Goal: Communication & Community: Answer question/provide support

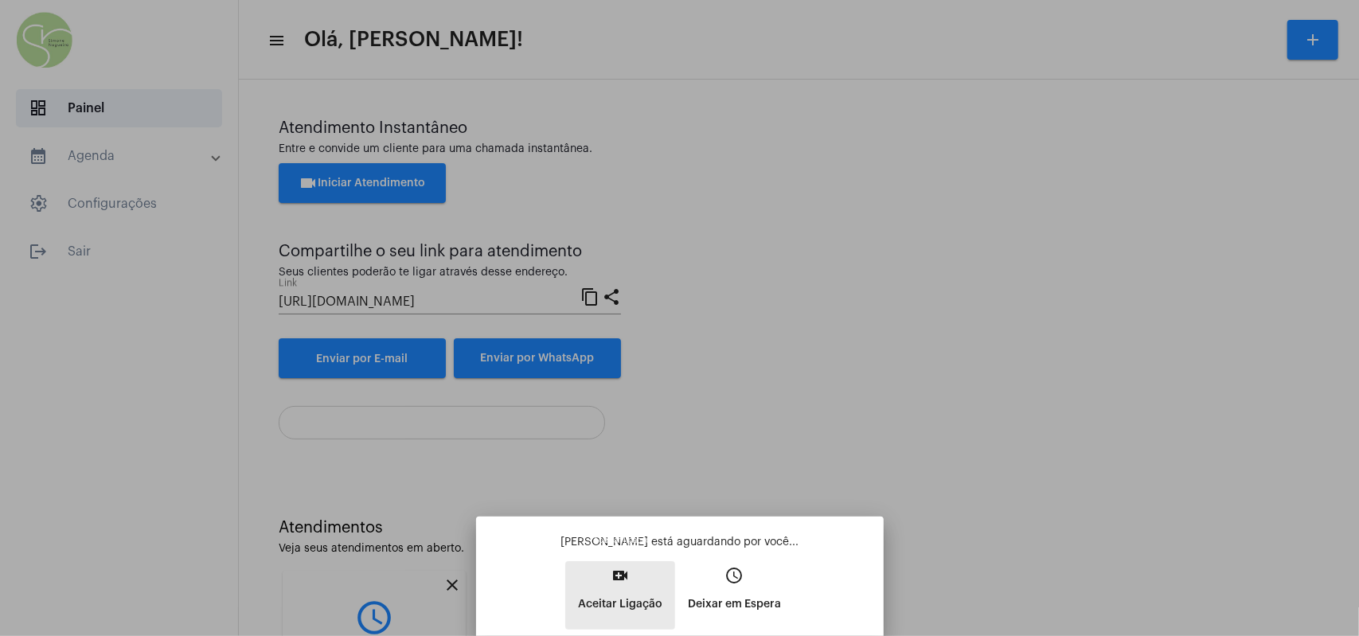
click at [541, 283] on button "video_call Aceitar Ligação" at bounding box center [620, 595] width 110 height 68
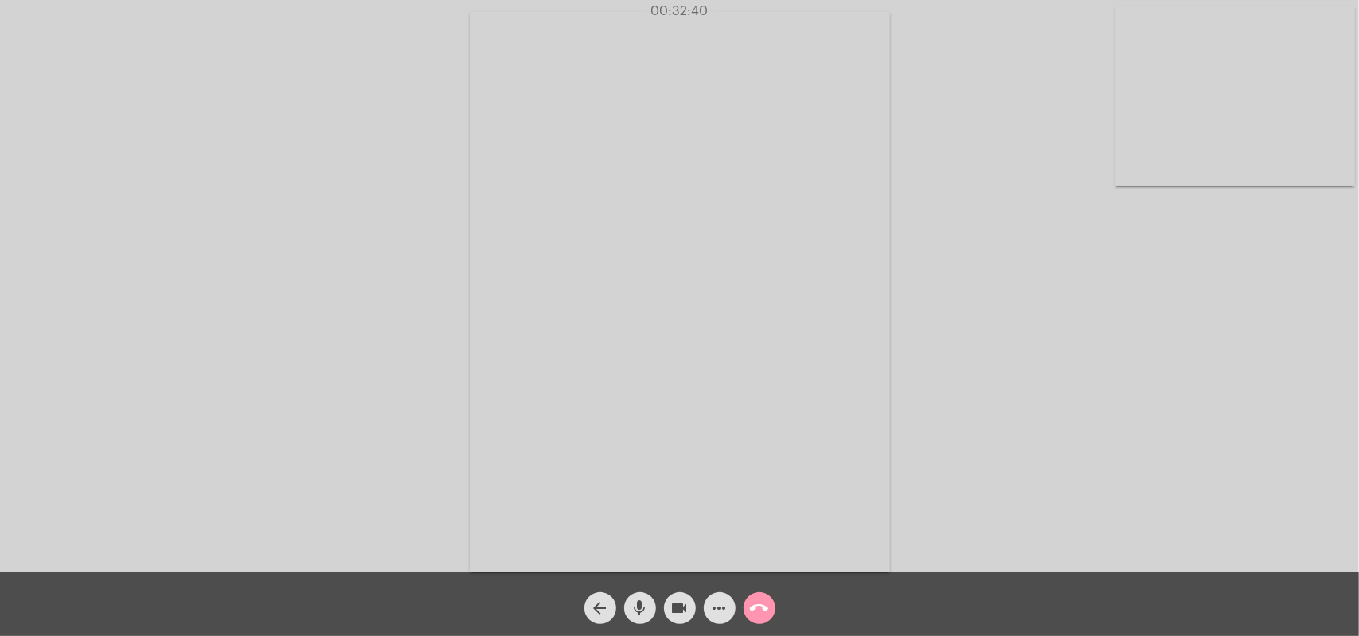
click at [541, 283] on mat-icon "call_end" at bounding box center [759, 608] width 19 height 19
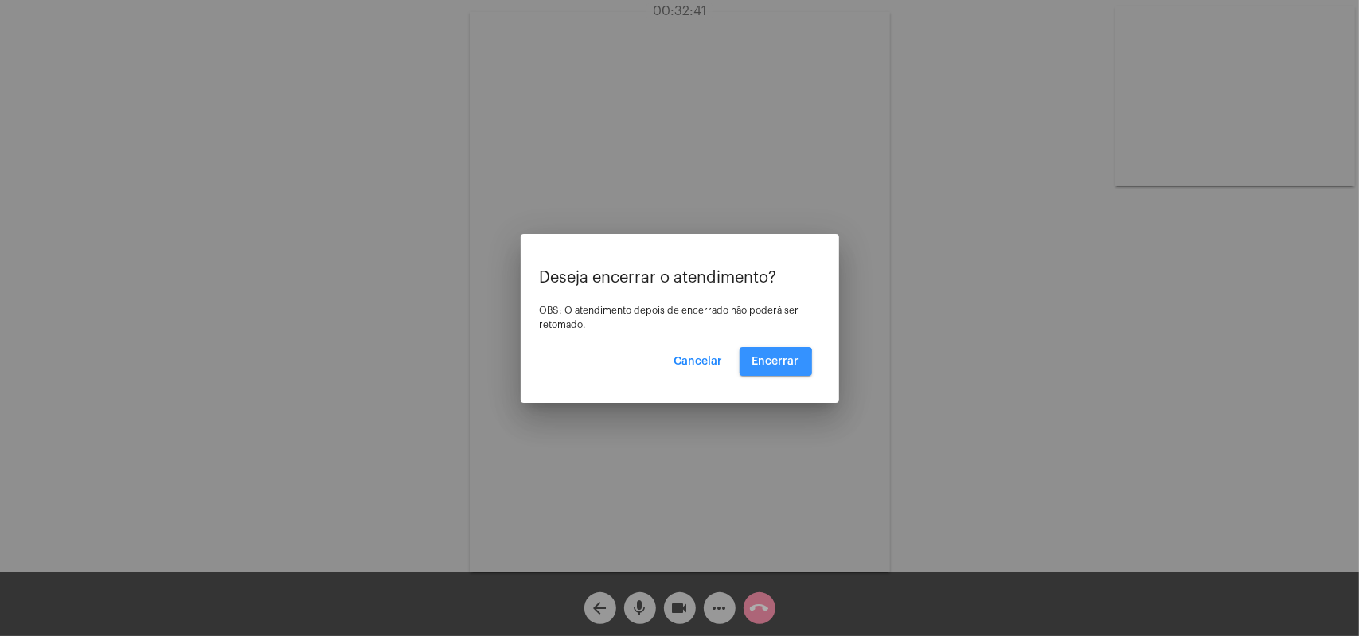
click at [541, 283] on span "Encerrar" at bounding box center [775, 361] width 47 height 11
